Goal: Task Accomplishment & Management: Complete application form

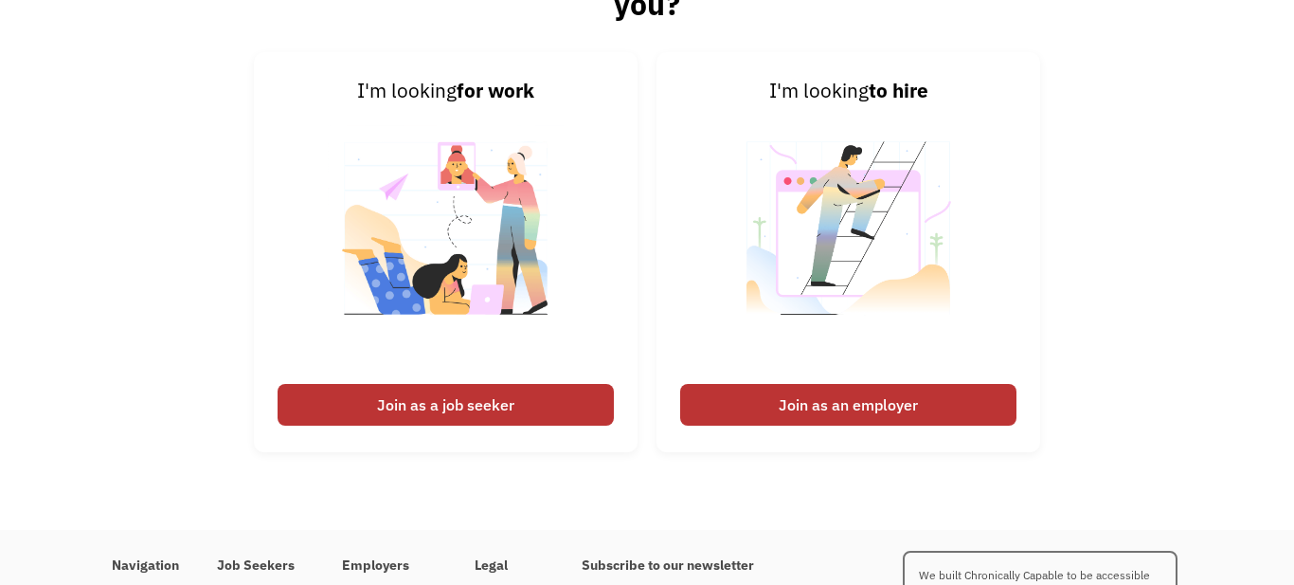
scroll to position [2432, 0]
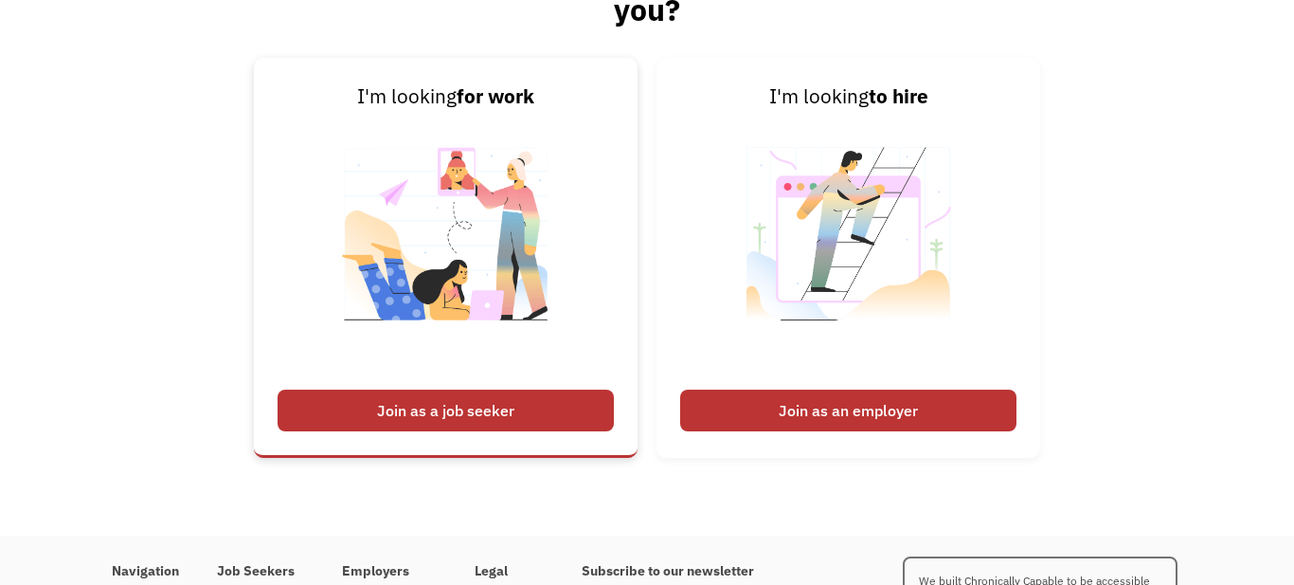
click at [477, 404] on div "Join as a job seeker" at bounding box center [446, 410] width 336 height 42
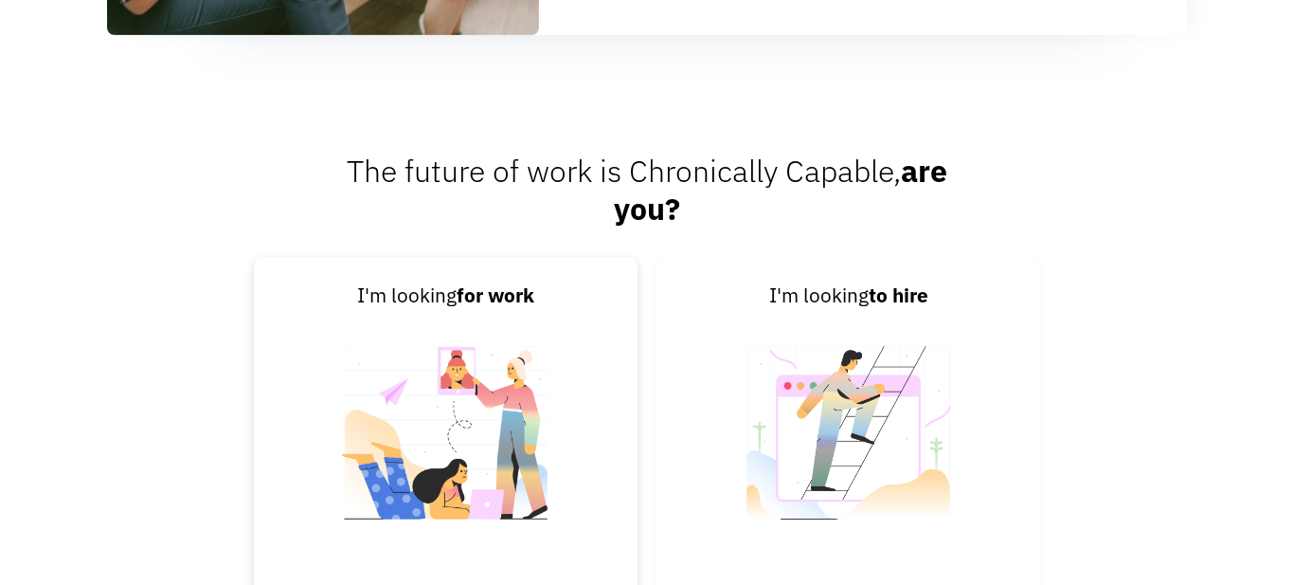
scroll to position [2228, 0]
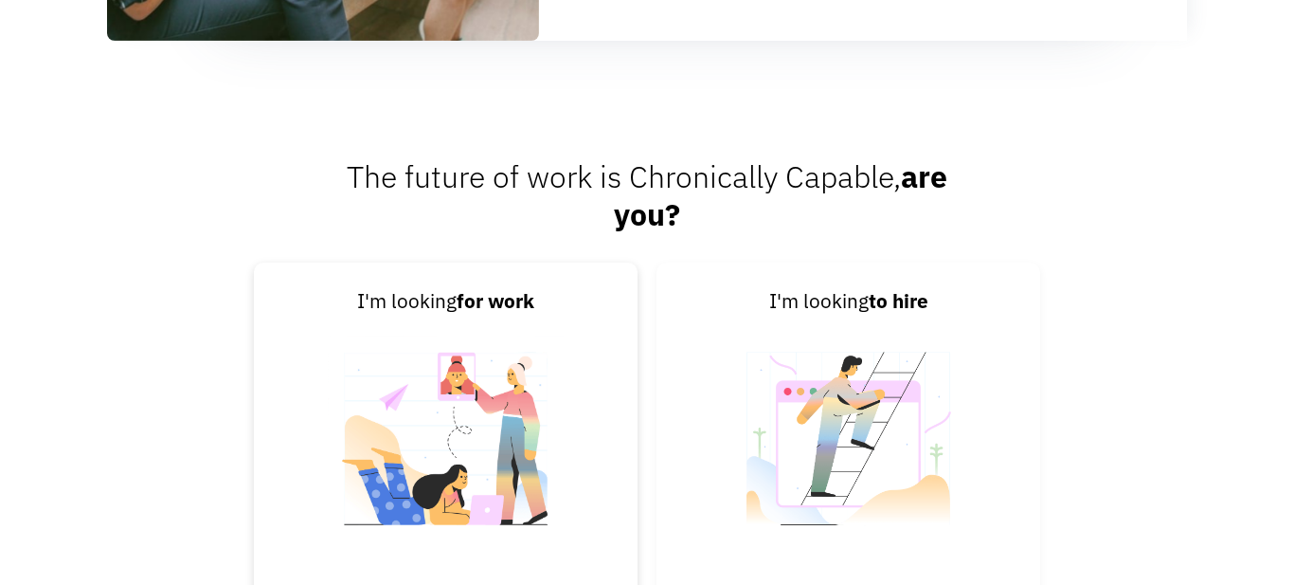
click at [533, 447] on img at bounding box center [446, 450] width 236 height 268
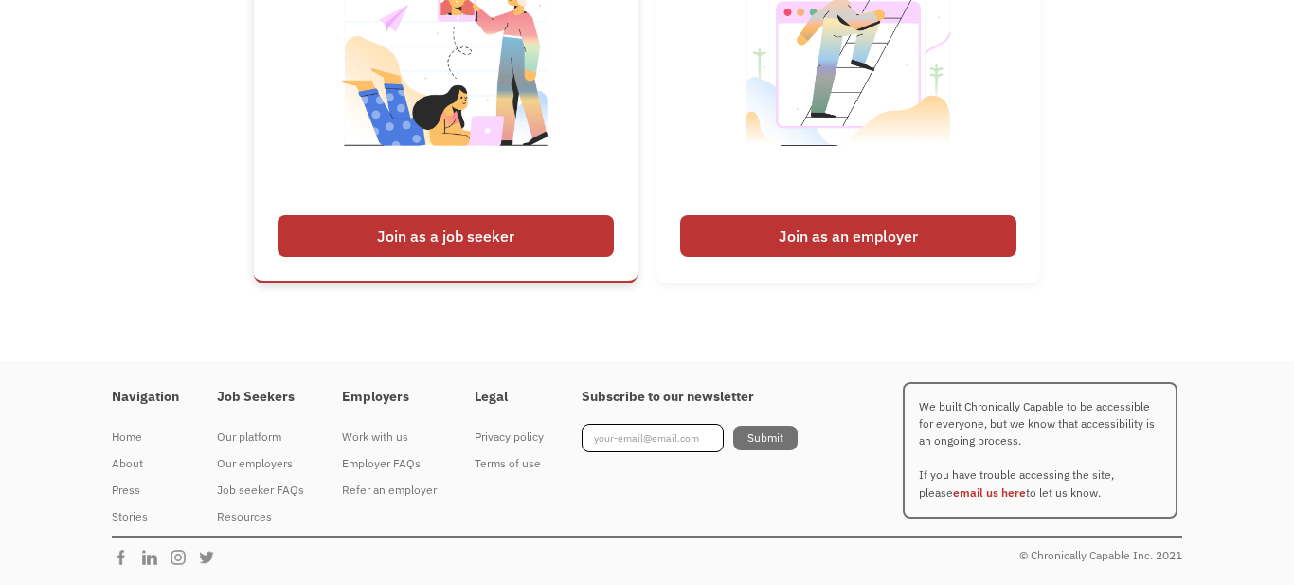
scroll to position [2604, 0]
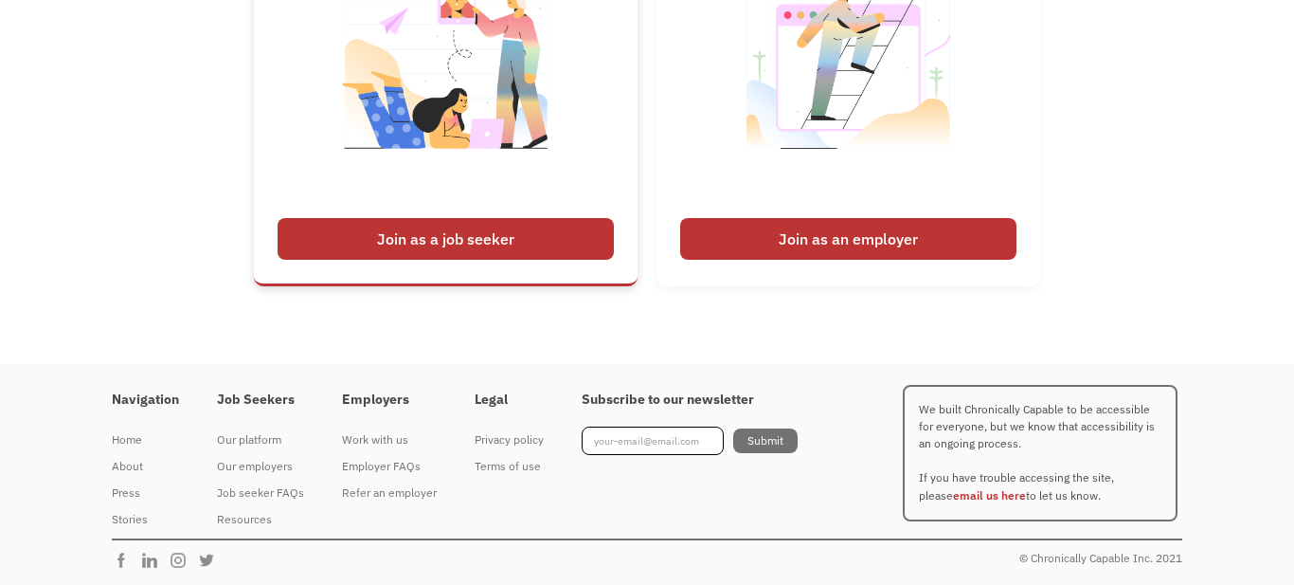
click at [503, 251] on div "Join as a job seeker" at bounding box center [446, 239] width 336 height 42
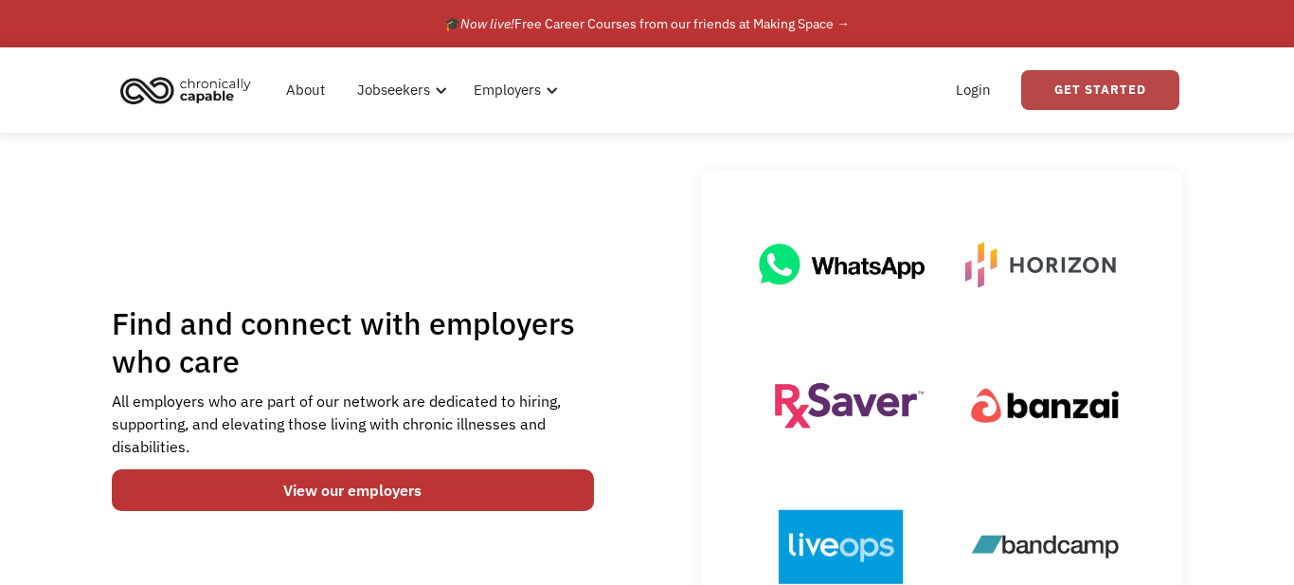
click at [1119, 90] on link "Get Started" at bounding box center [1100, 90] width 158 height 40
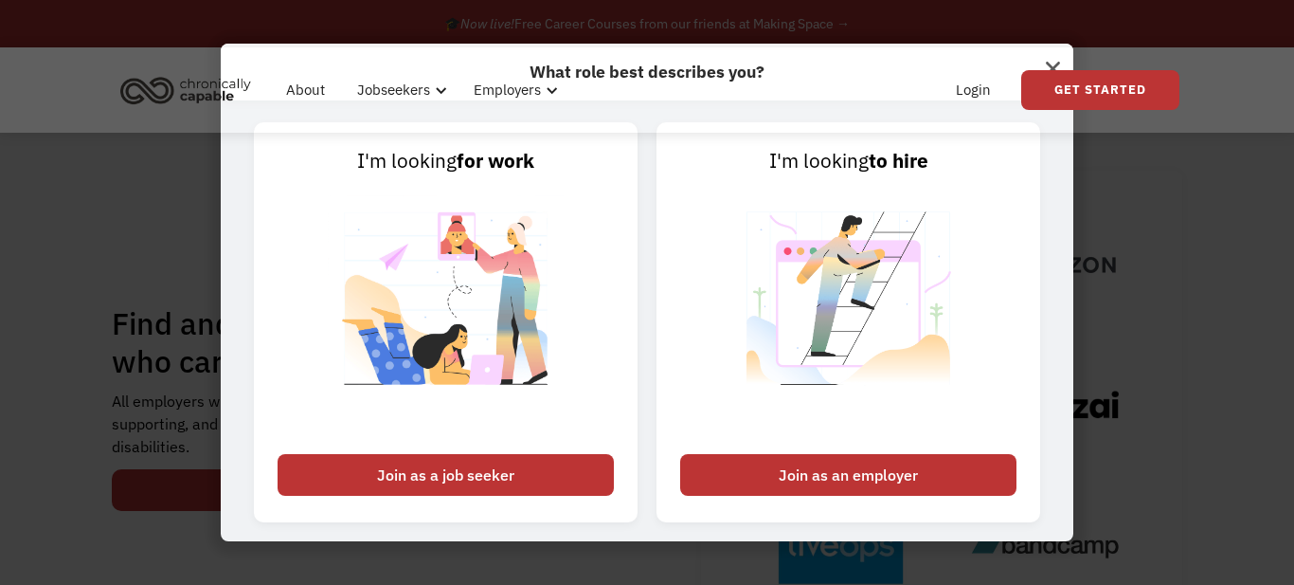
click at [1137, 212] on div "What role best describes you? I'm looking for work Join as a job seeker I'm loo…" at bounding box center [647, 292] width 1294 height 585
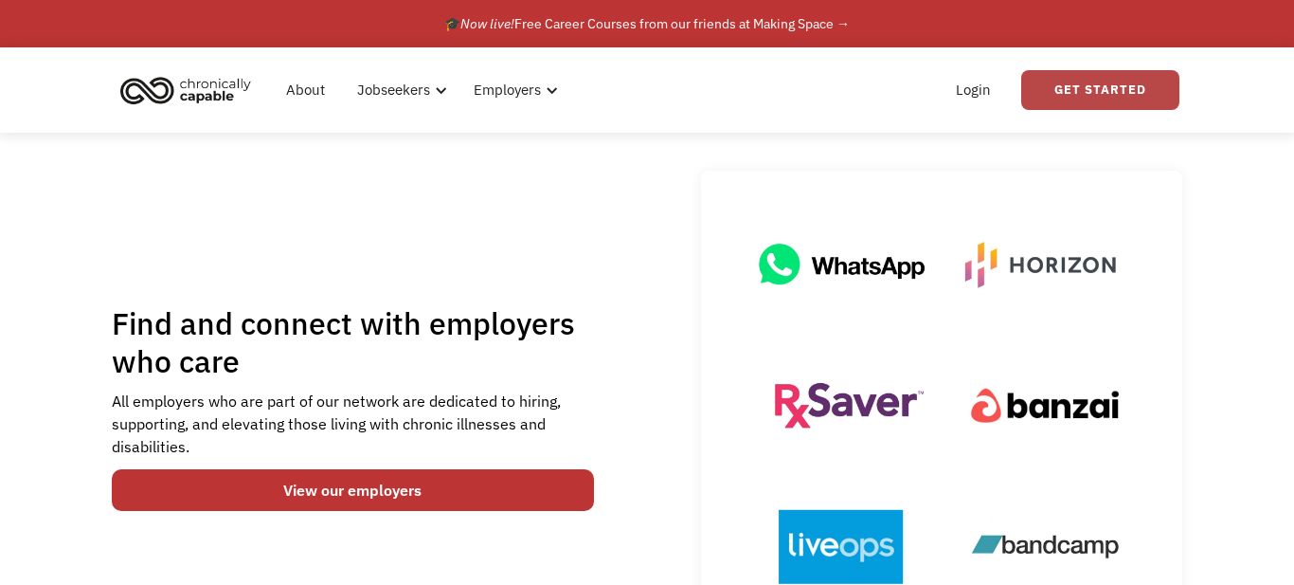
click at [1076, 93] on link "Get Started" at bounding box center [1100, 90] width 158 height 40
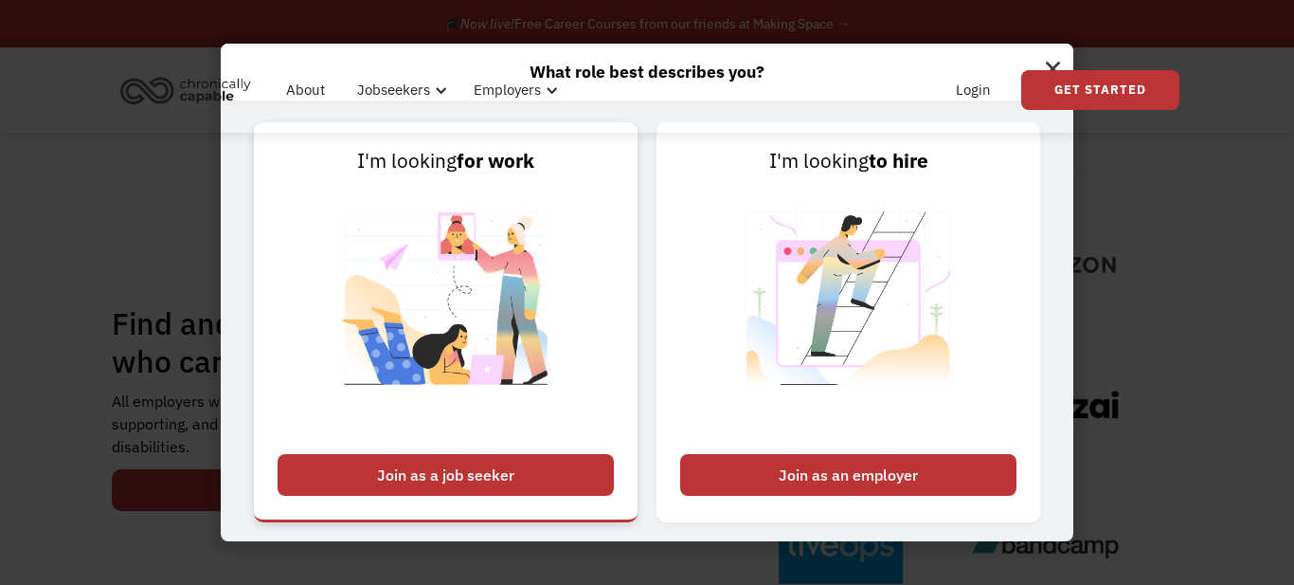
click at [423, 477] on div "Join as a job seeker" at bounding box center [446, 475] width 336 height 42
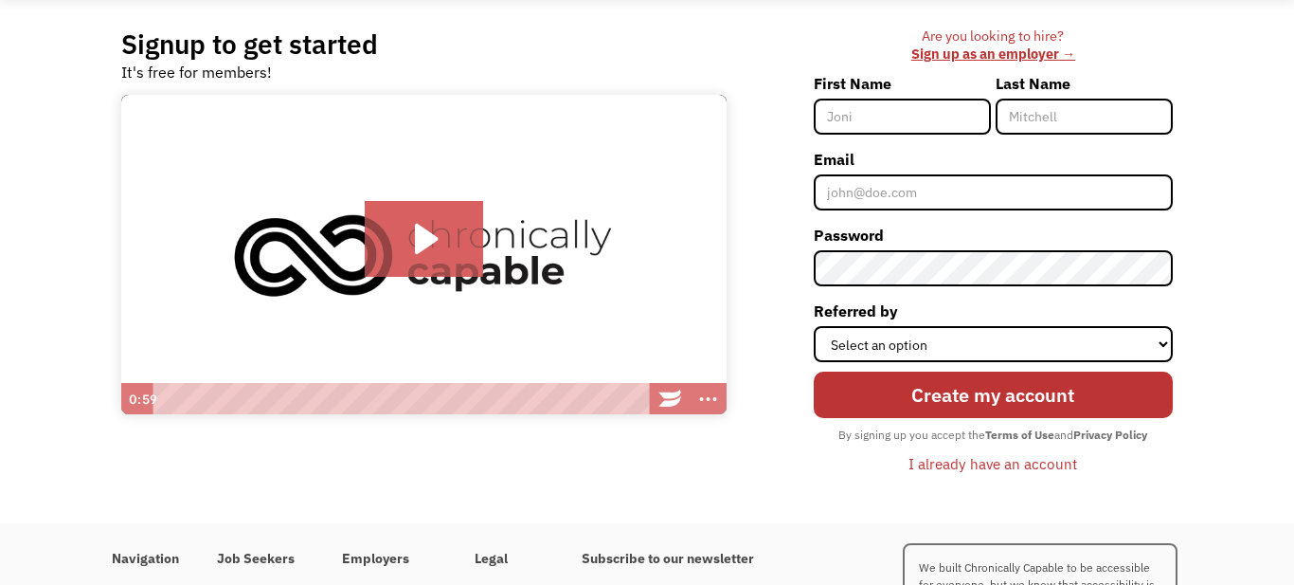
scroll to position [146, 0]
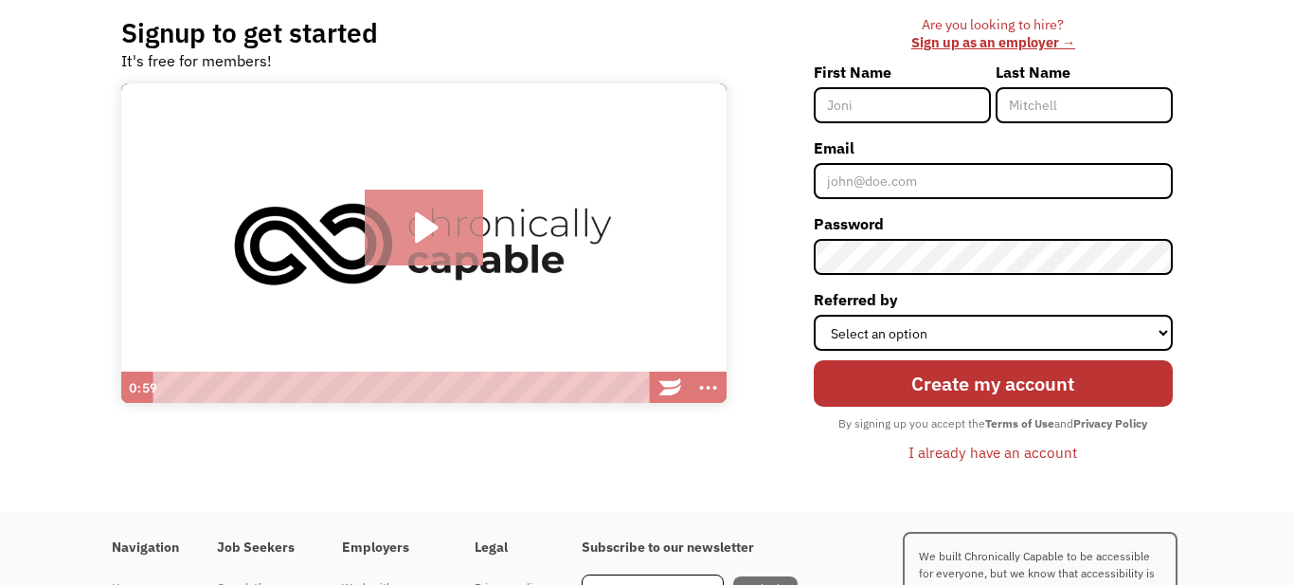
click at [421, 225] on icon "Play Video: Introducing Chronically Capable" at bounding box center [426, 227] width 23 height 30
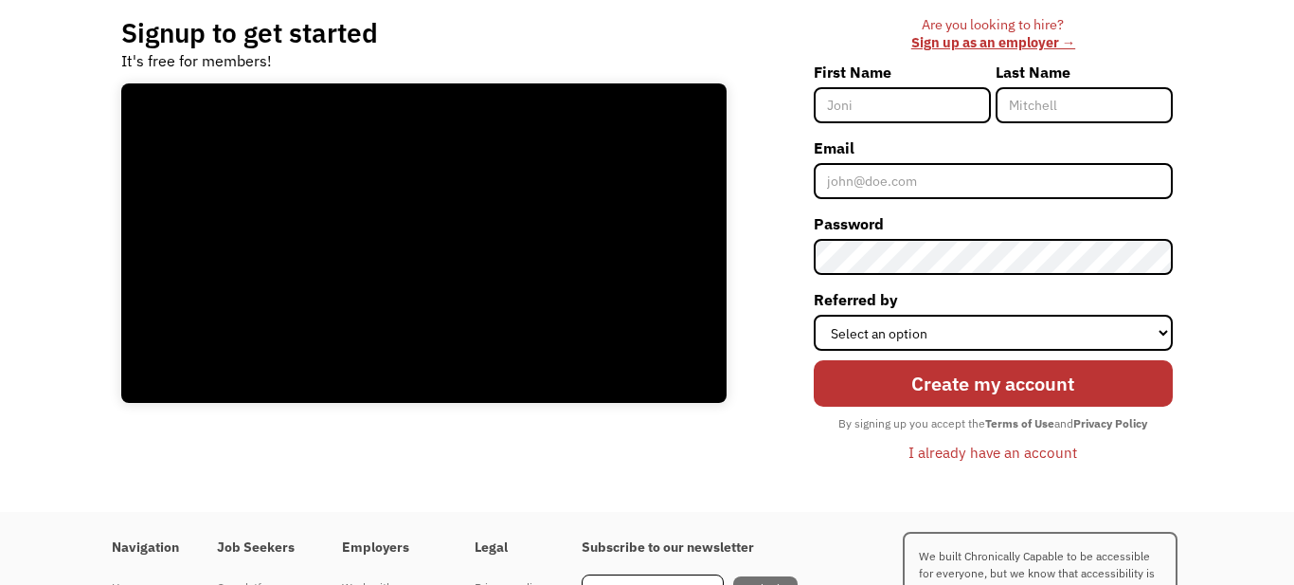
click at [877, 99] on input "First Name" at bounding box center [902, 105] width 177 height 36
type input "[PERSON_NAME]"
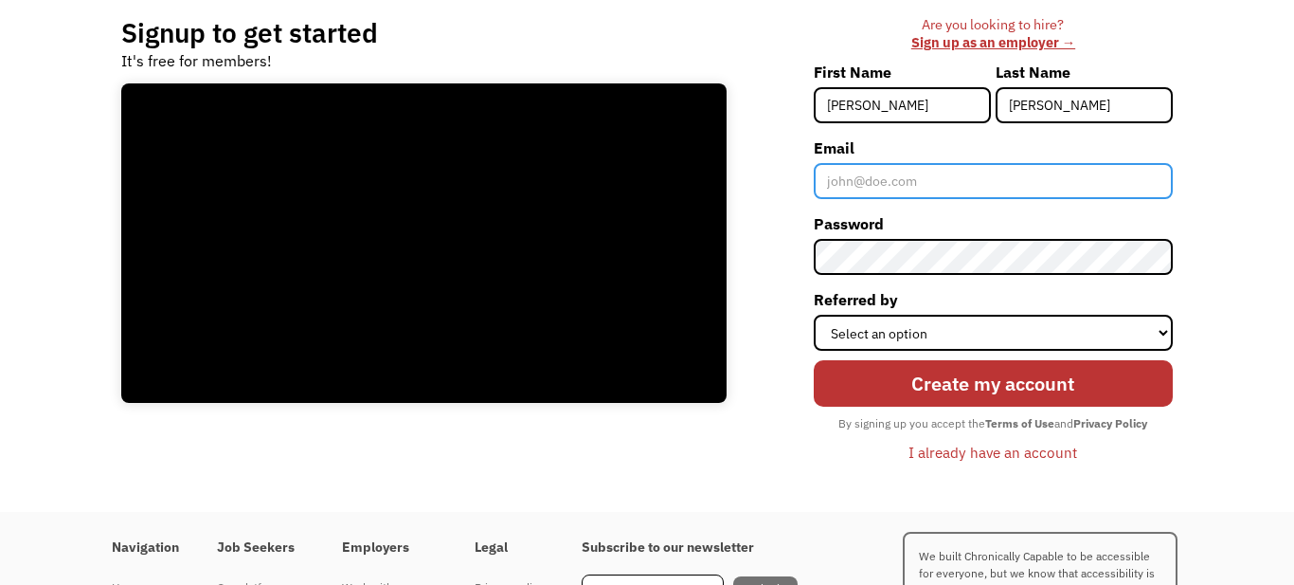
click at [1014, 181] on input "Email" at bounding box center [993, 181] width 359 height 36
type input "[EMAIL_ADDRESS][DOMAIN_NAME]"
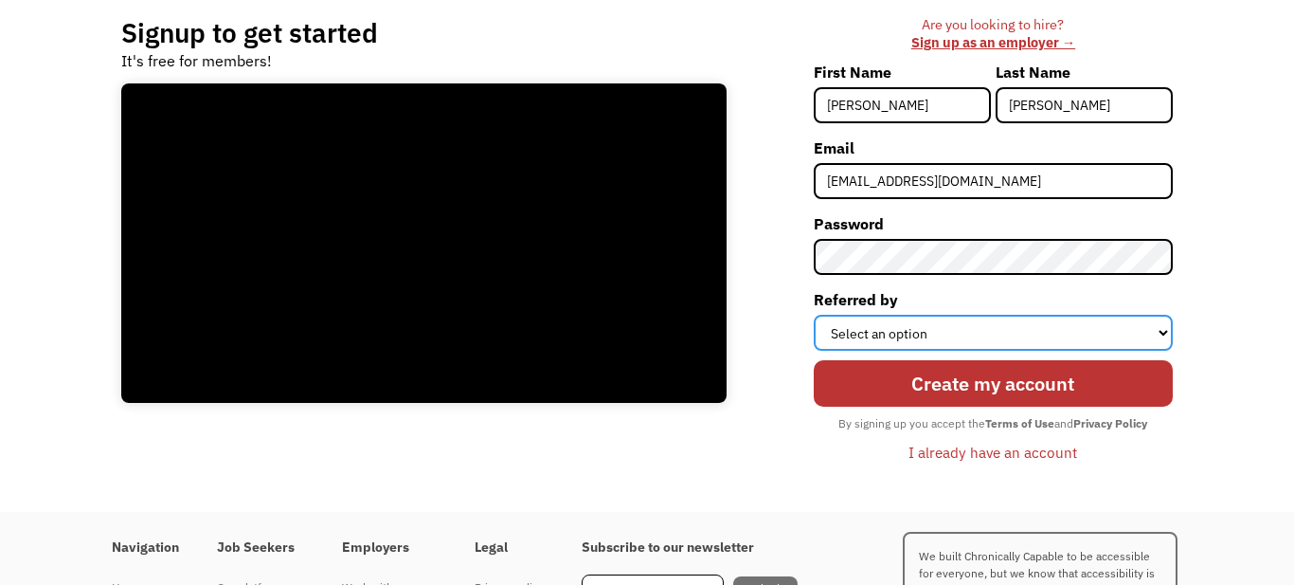
click at [1163, 331] on select "Select an option Instagram Facebook Twitter Search Engine News Article Word of …" at bounding box center [993, 333] width 359 height 36
select select "Other"
click at [814, 315] on select "Select an option Instagram Facebook Twitter Search Engine News Article Word of …" at bounding box center [993, 333] width 359 height 36
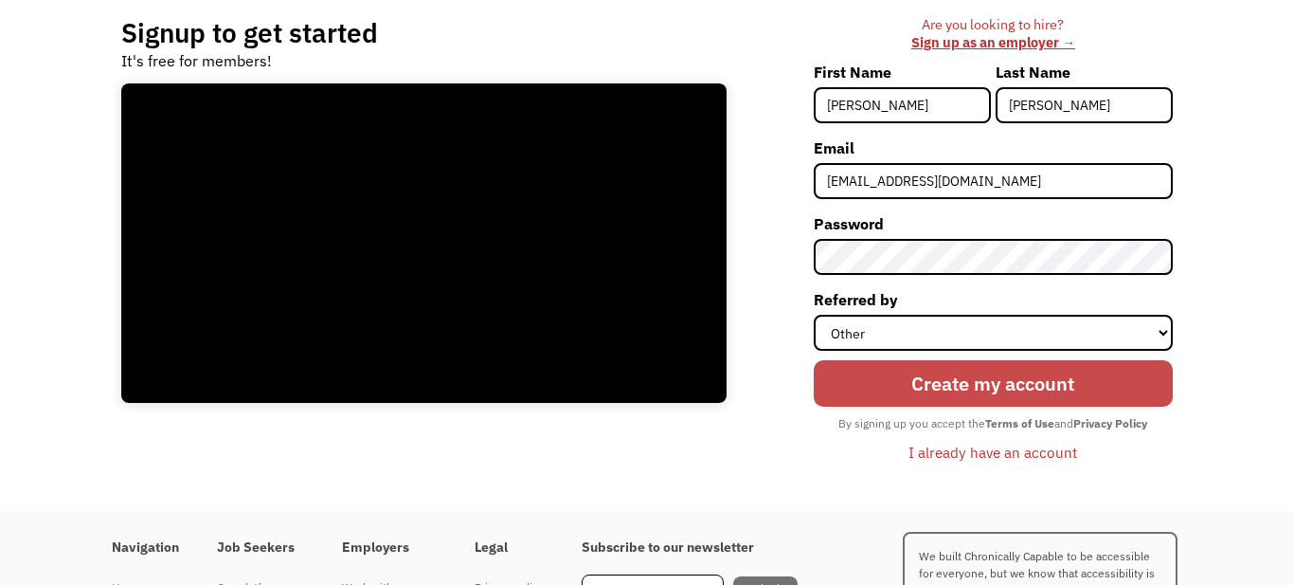
click at [1052, 388] on input "Create my account" at bounding box center [993, 383] width 359 height 46
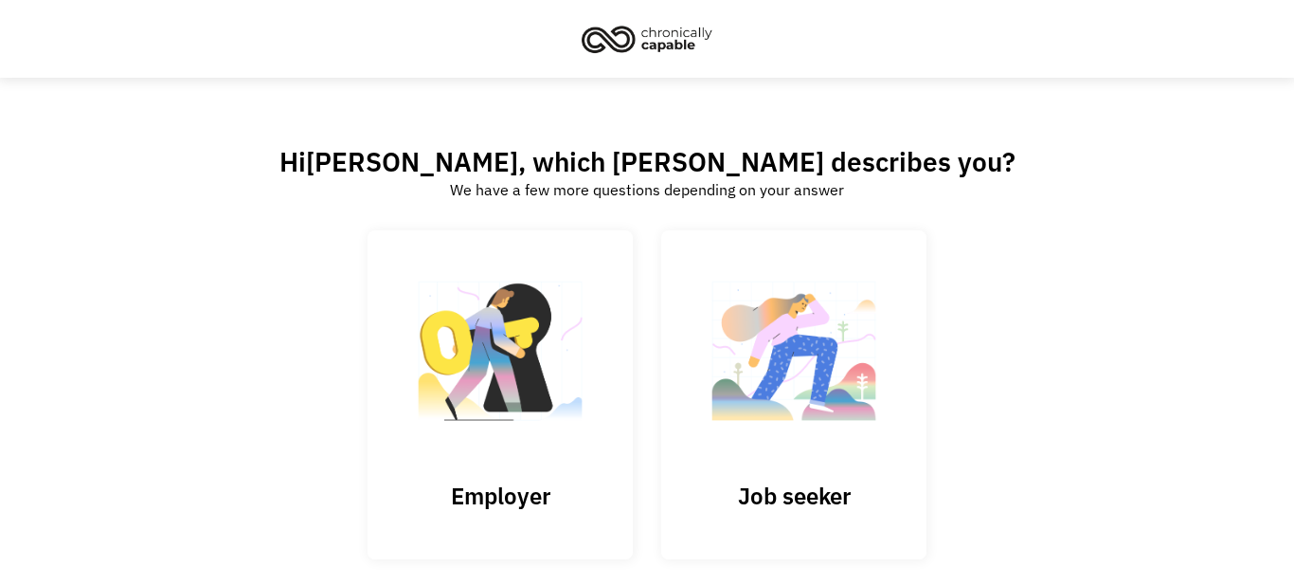
scroll to position [78, 0]
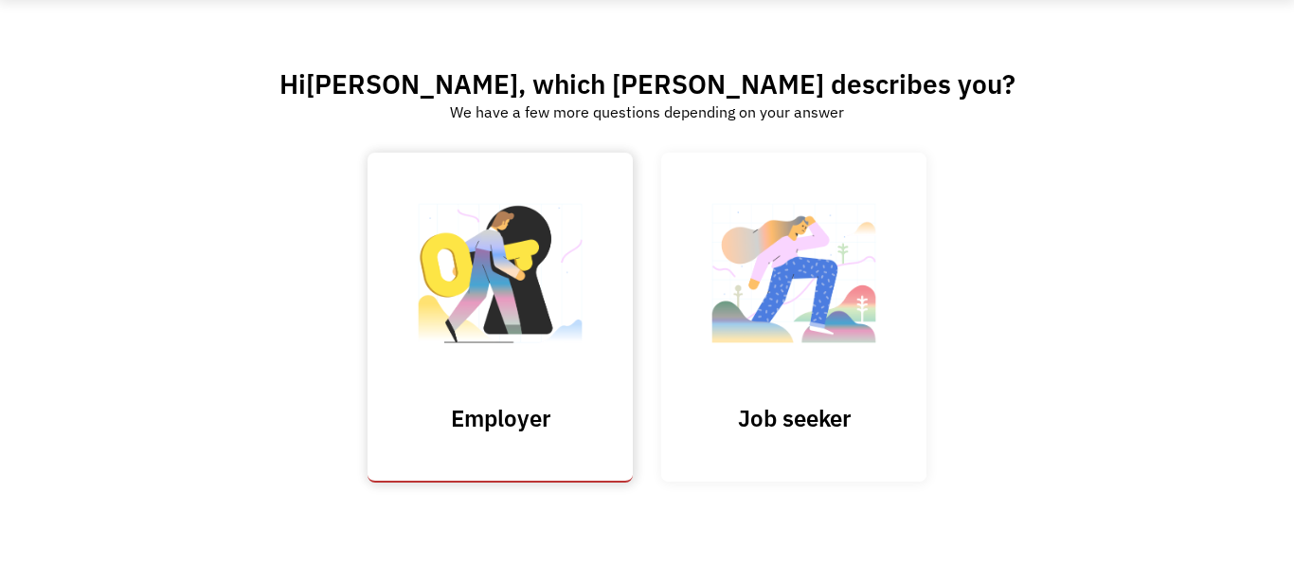
click at [493, 291] on input "Submit" at bounding box center [500, 318] width 265 height 330
type input "Please wait..."
click at [853, 314] on img at bounding box center [794, 282] width 190 height 185
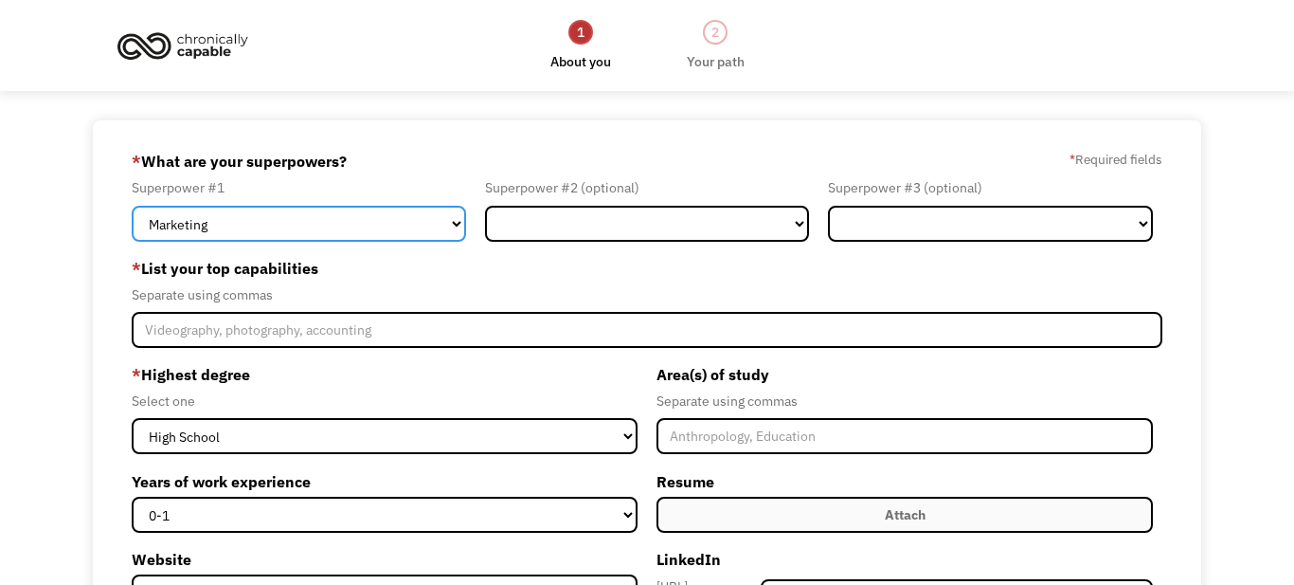
click at [452, 220] on select "Marketing Human Resources Finance Technology Operations Sales Industrial & Manu…" at bounding box center [299, 224] width 334 height 36
click at [455, 223] on select "Marketing Human Resources Finance Technology Operations Sales Industrial & Manu…" at bounding box center [299, 224] width 334 height 36
select select "Other"
click at [132, 206] on select "Marketing Human Resources Finance Technology Operations Sales Industrial & Manu…" at bounding box center [299, 224] width 334 height 36
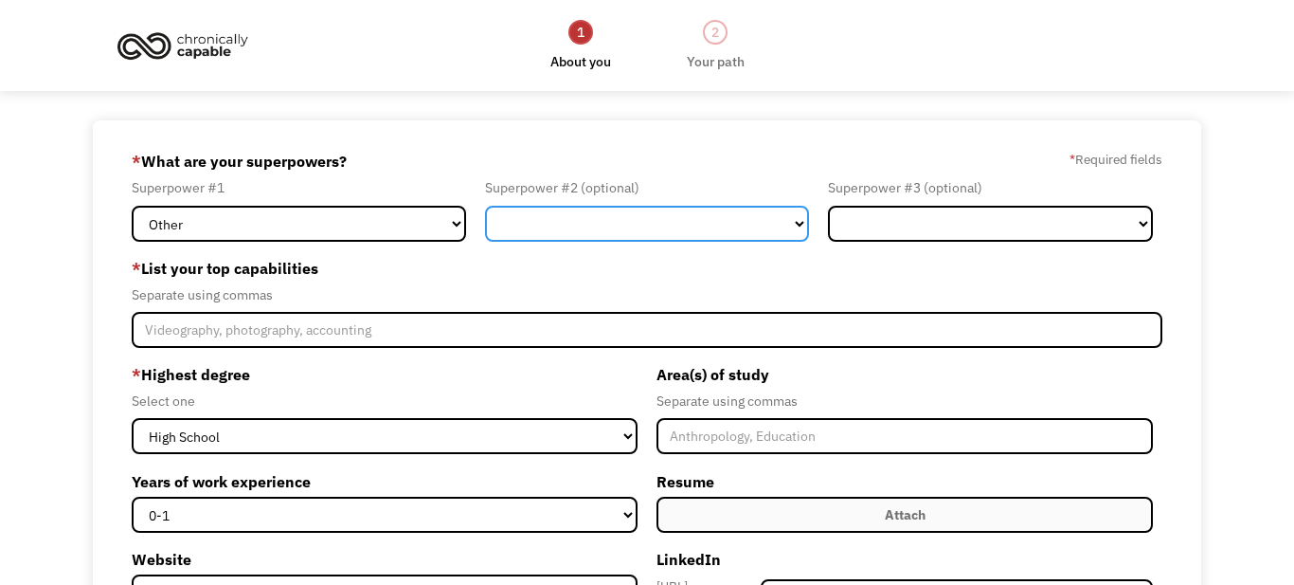
click at [781, 217] on select "Marketing Human Resources Finance Technology Operations Sales Industrial & Manu…" at bounding box center [647, 224] width 325 height 36
select select "Other"
click at [485, 206] on select "Marketing Human Resources Finance Technology Operations Sales Industrial & Manu…" at bounding box center [647, 224] width 325 height 36
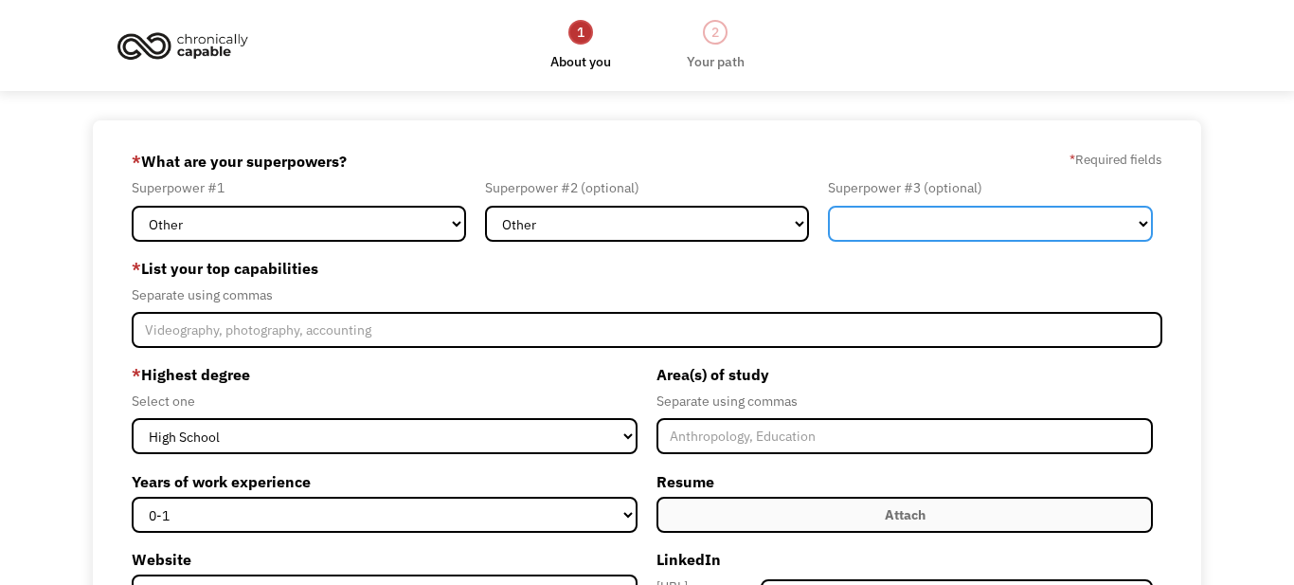
click at [1137, 223] on select "Marketing Human Resources Finance Technology Operations Sales Industrial & Manu…" at bounding box center [990, 224] width 325 height 36
select select "Other"
click at [828, 206] on select "Marketing Human Resources Finance Technology Operations Sales Industrial & Manu…" at bounding box center [990, 224] width 325 height 36
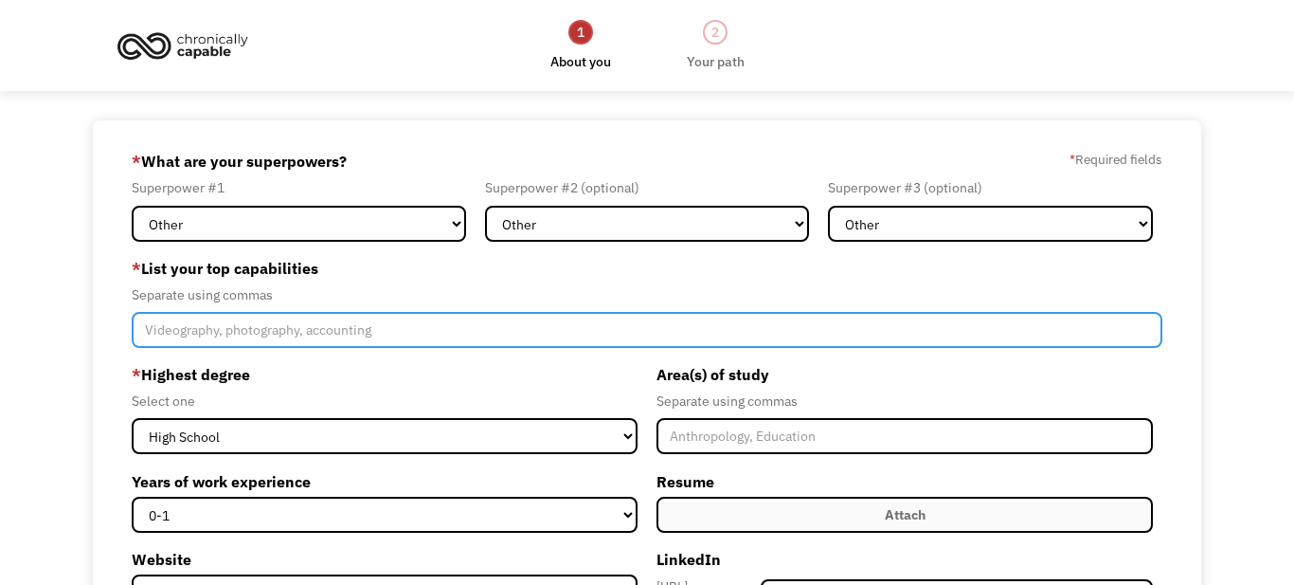
click at [559, 337] on input "Member-Create-Step1" at bounding box center [647, 330] width 1031 height 36
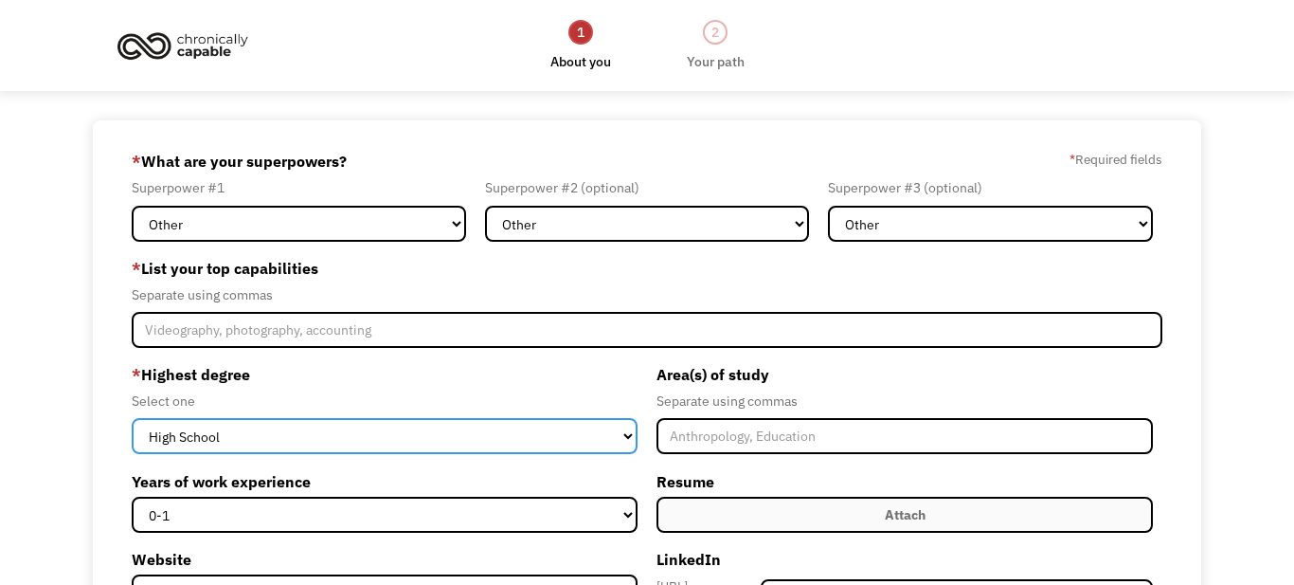
click at [632, 437] on select "High School Associates Bachelors Master's PhD" at bounding box center [385, 436] width 506 height 36
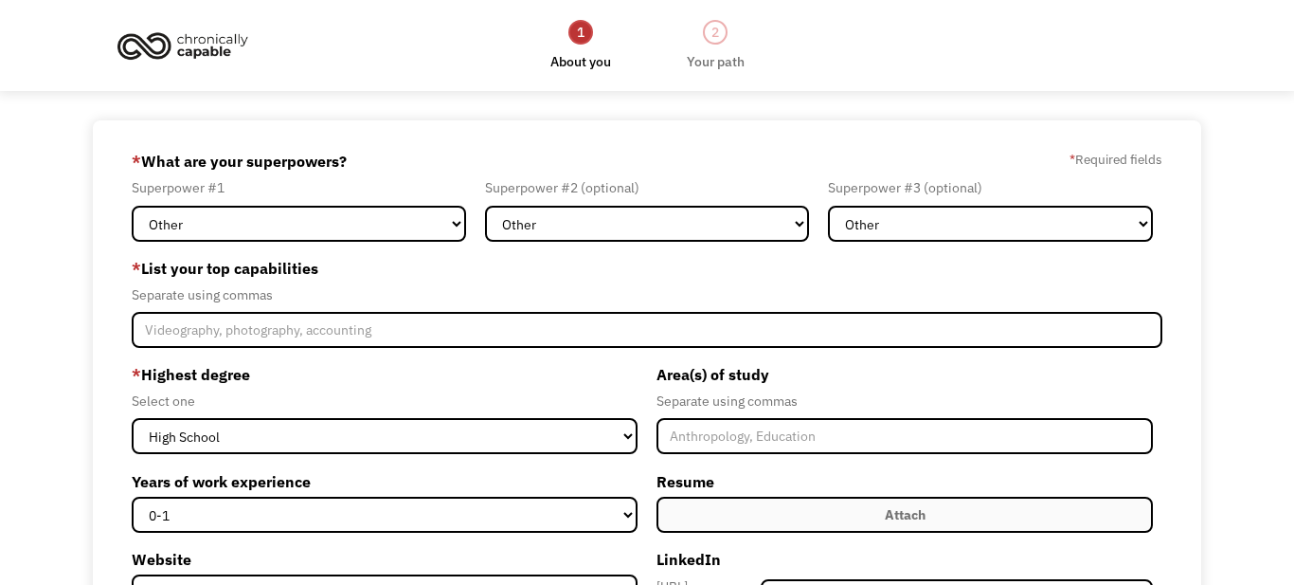
click at [75, 334] on div "68c42d2a1381c0d0711f0966 [EMAIL_ADDRESS][DOMAIN_NAME] [PERSON_NAME] Other * Wha…" at bounding box center [647, 508] width 1294 height 777
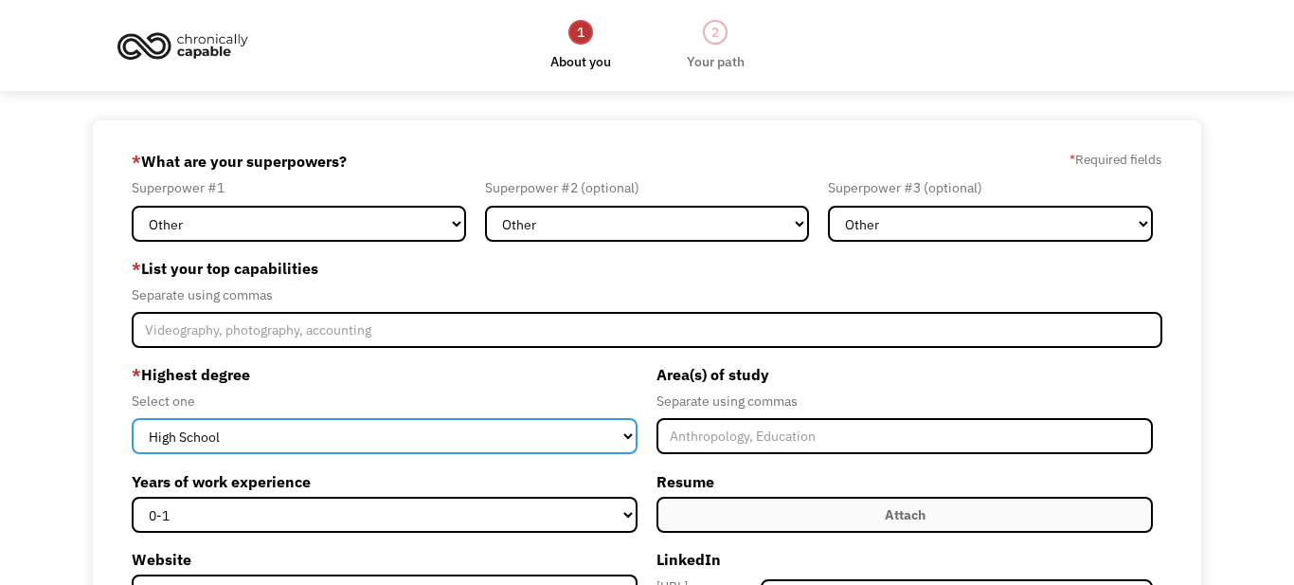
click at [623, 430] on select "High School Associates Bachelors Master's PhD" at bounding box center [385, 436] width 506 height 36
